Goal: Register for event/course

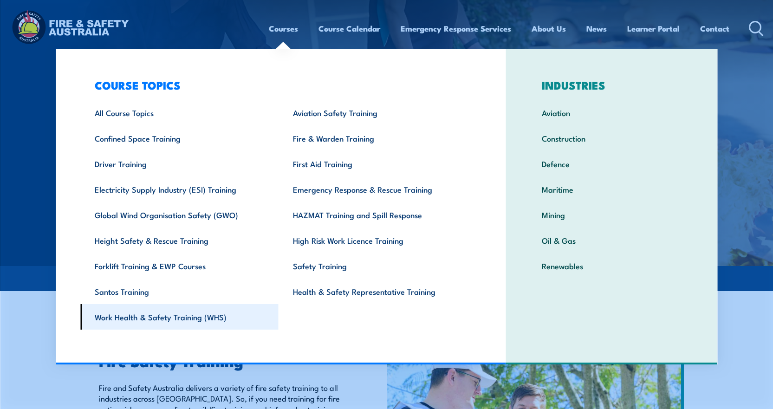
click at [131, 315] on link "Work Health & Safety Training (WHS)" at bounding box center [179, 317] width 198 height 26
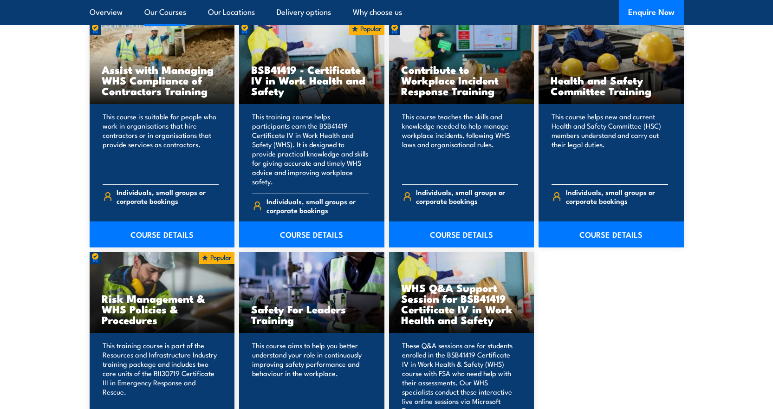
scroll to position [789, 0]
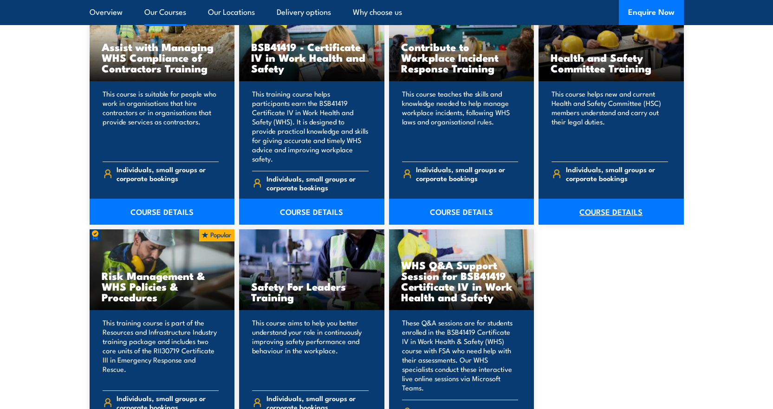
click at [607, 201] on link "COURSE DETAILS" at bounding box center [610, 212] width 145 height 26
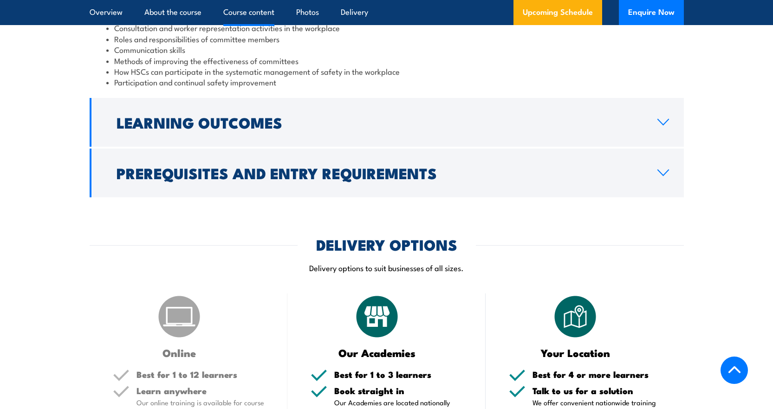
scroll to position [928, 0]
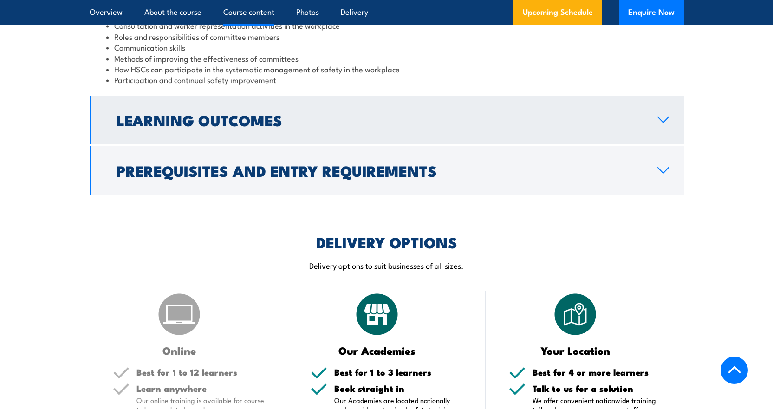
click at [165, 122] on h2 "Learning Outcomes" at bounding box center [379, 119] width 526 height 13
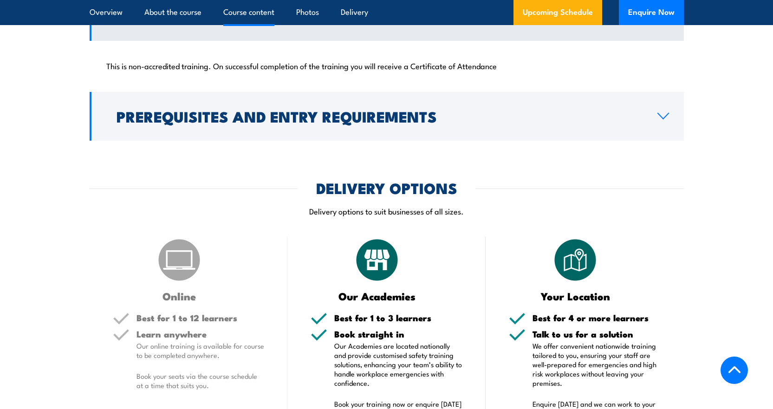
scroll to position [919, 0]
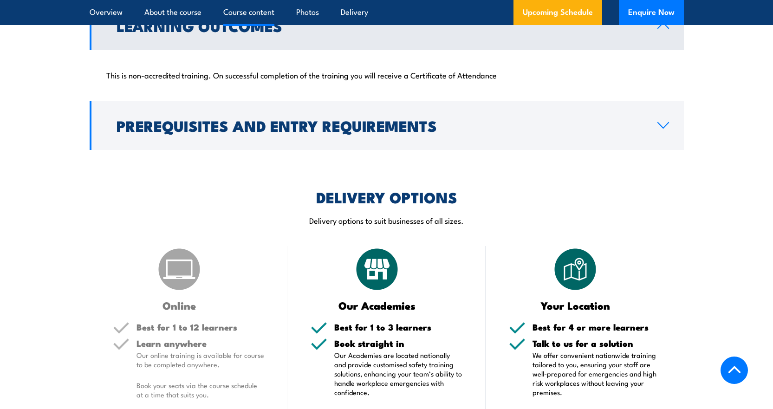
click at [204, 38] on link "Learning Outcomes" at bounding box center [387, 25] width 594 height 49
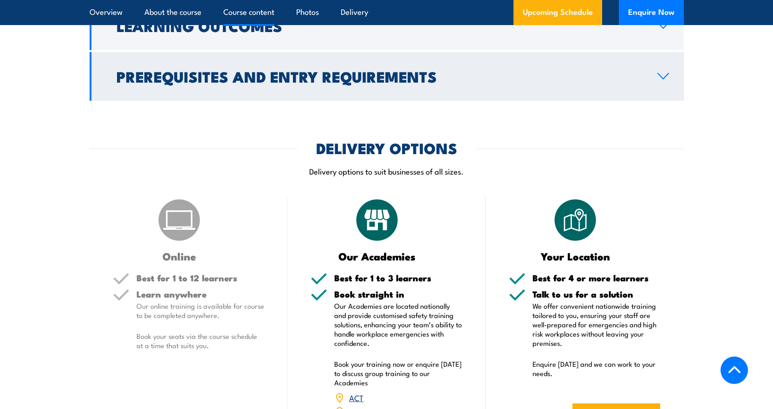
click at [214, 75] on h2 "Prerequisites and Entry Requirements" at bounding box center [379, 76] width 526 height 13
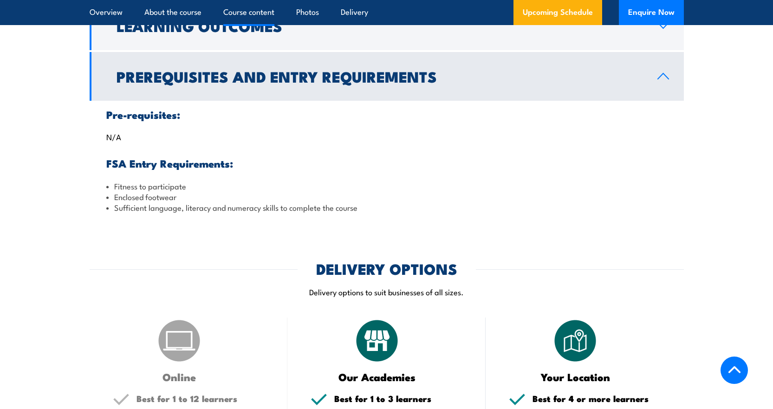
click at [207, 71] on h2 "Prerequisites and Entry Requirements" at bounding box center [379, 76] width 526 height 13
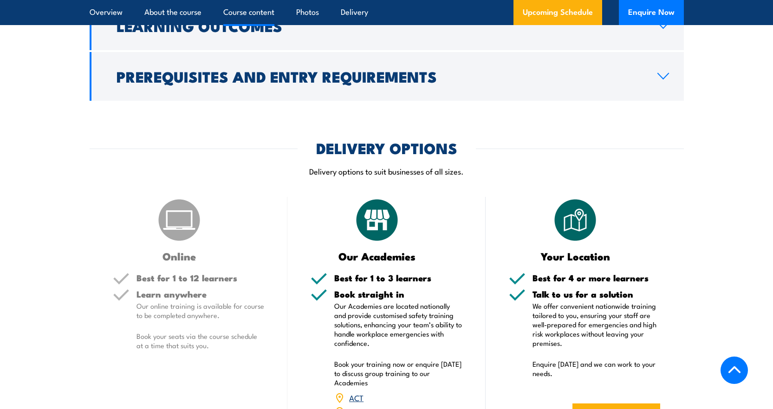
drag, startPoint x: 741, startPoint y: 206, endPoint x: 742, endPoint y: 200, distance: 5.2
click at [742, 206] on section "DELIVERY OPTIONS Delivery options to suit businesses of all sizes. Online Best …" at bounding box center [386, 306] width 773 height 331
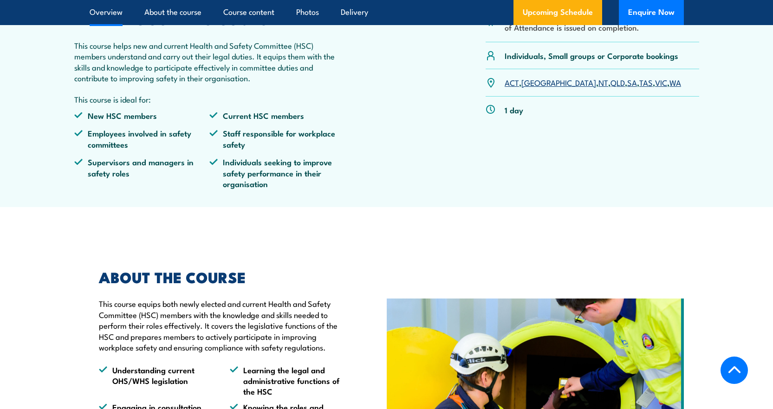
scroll to position [0, 0]
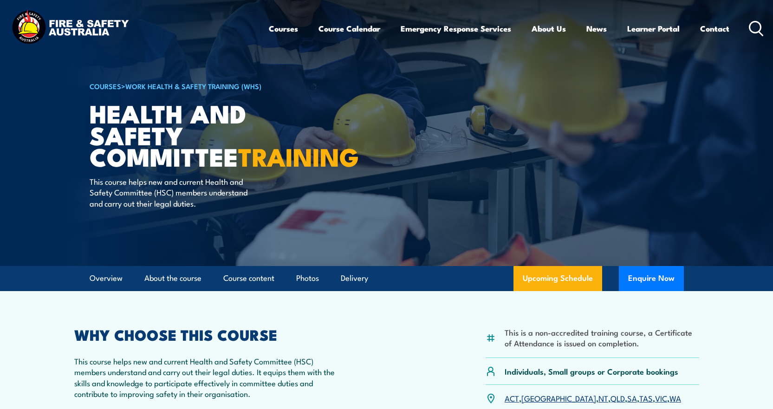
click at [754, 25] on icon at bounding box center [756, 28] width 15 height 15
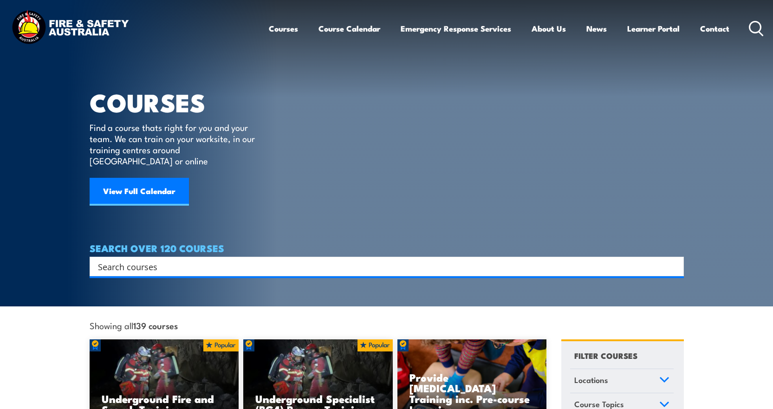
click at [138, 259] on input "Search input" at bounding box center [380, 266] width 565 height 14
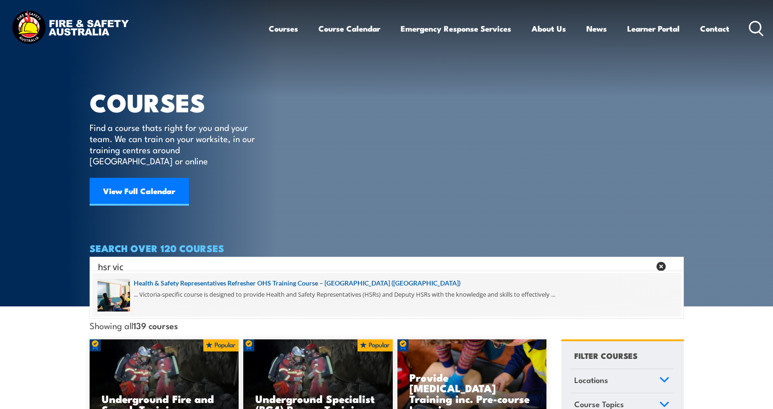
type input "hsr vic"
click at [256, 283] on span at bounding box center [386, 295] width 588 height 44
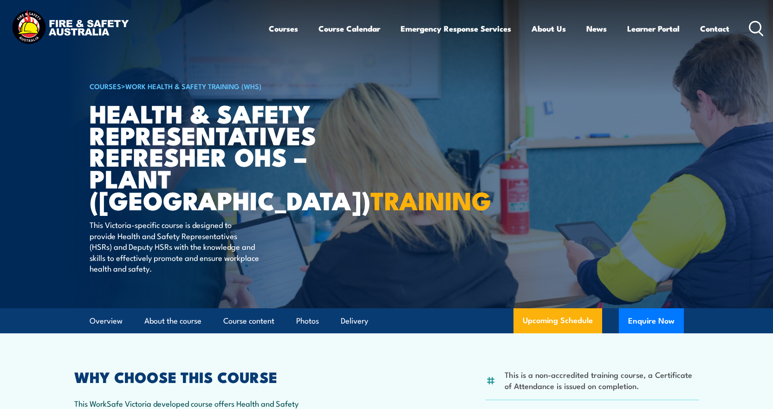
click at [754, 26] on icon at bounding box center [756, 28] width 15 height 15
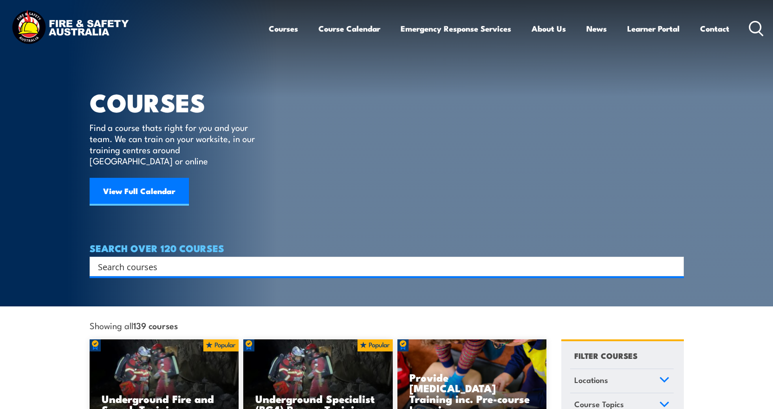
click at [187, 259] on input "Search input" at bounding box center [380, 266] width 565 height 14
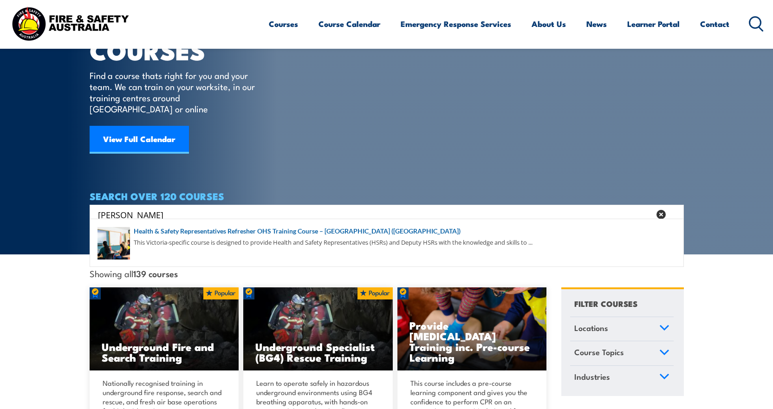
scroll to position [139, 0]
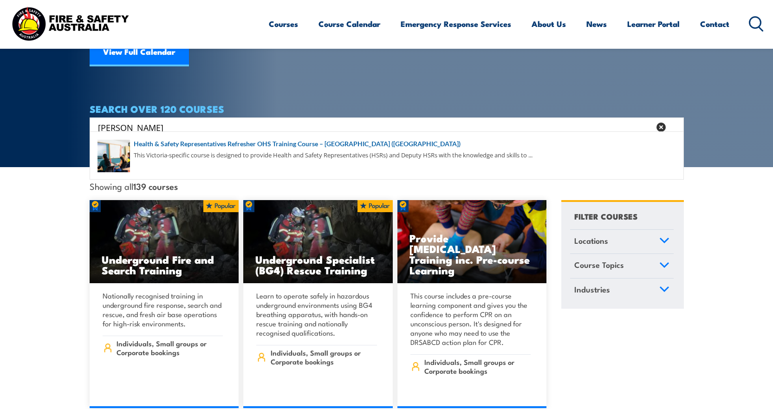
drag, startPoint x: 130, startPoint y: 114, endPoint x: 80, endPoint y: 113, distance: 50.1
click at [80, 113] on section "COURSES Find a course thats right for you and your team. We can train on your w…" at bounding box center [386, 14] width 773 height 306
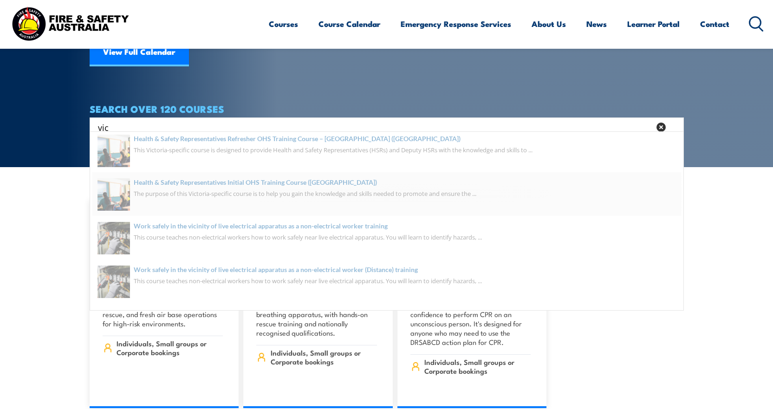
type input "vic"
click at [188, 188] on span at bounding box center [386, 199] width 588 height 44
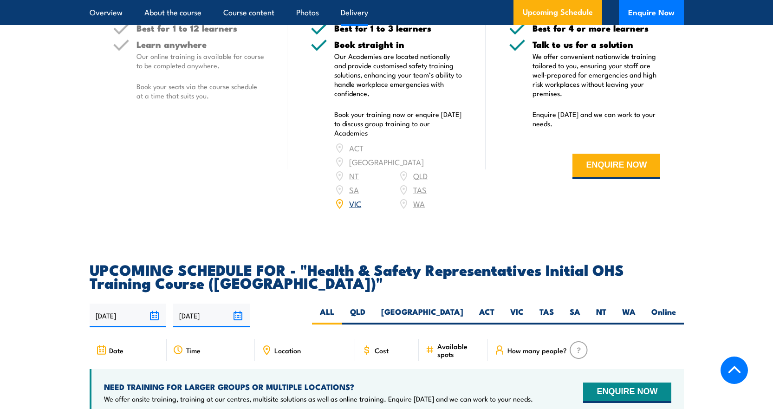
scroll to position [1392, 0]
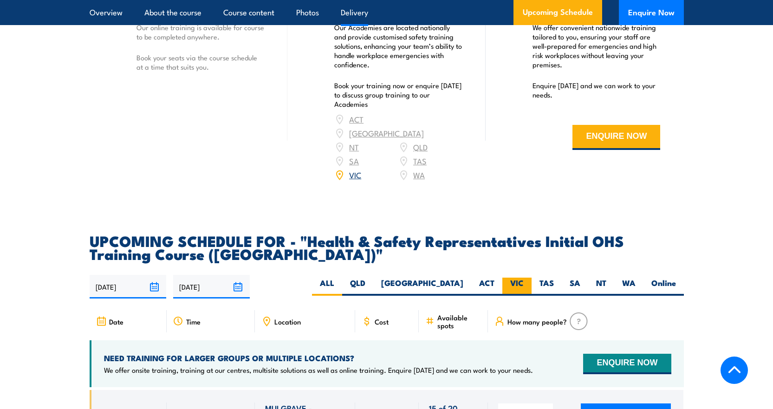
click at [518, 278] on label "VIC" at bounding box center [516, 287] width 29 height 18
click at [523, 278] on input "VIC" at bounding box center [526, 281] width 6 height 6
radio input "true"
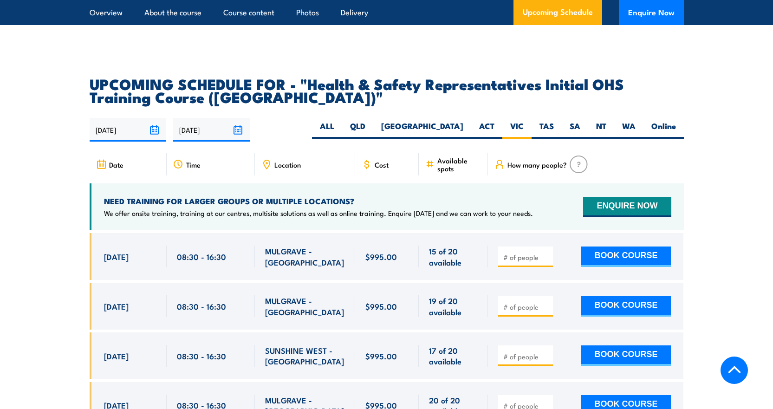
scroll to position [1624, 0]
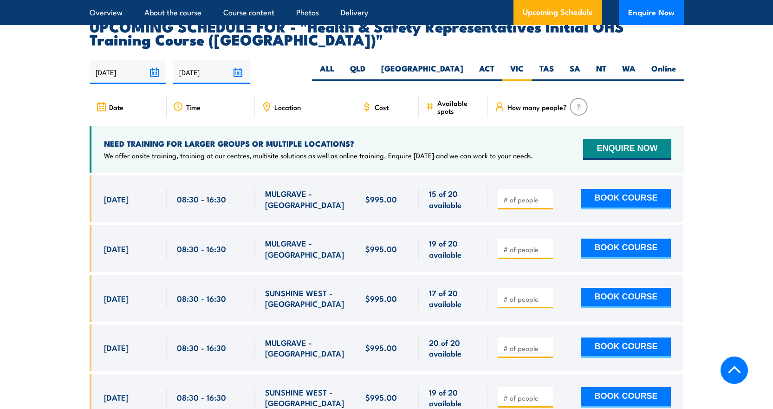
scroll to position [1612, 0]
